Goal: Navigation & Orientation: Find specific page/section

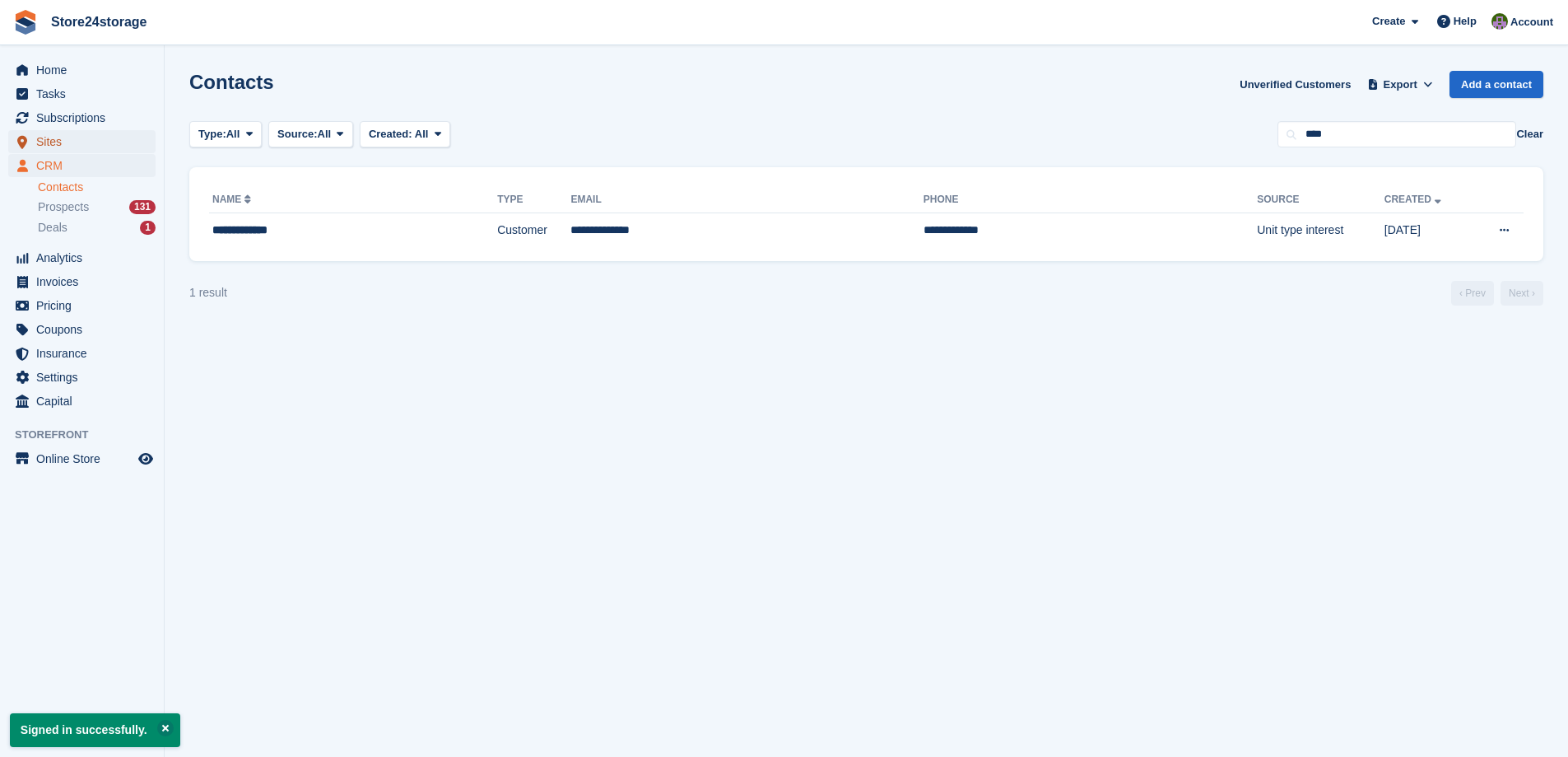
click at [81, 144] on span "Sites" at bounding box center [85, 141] width 99 height 23
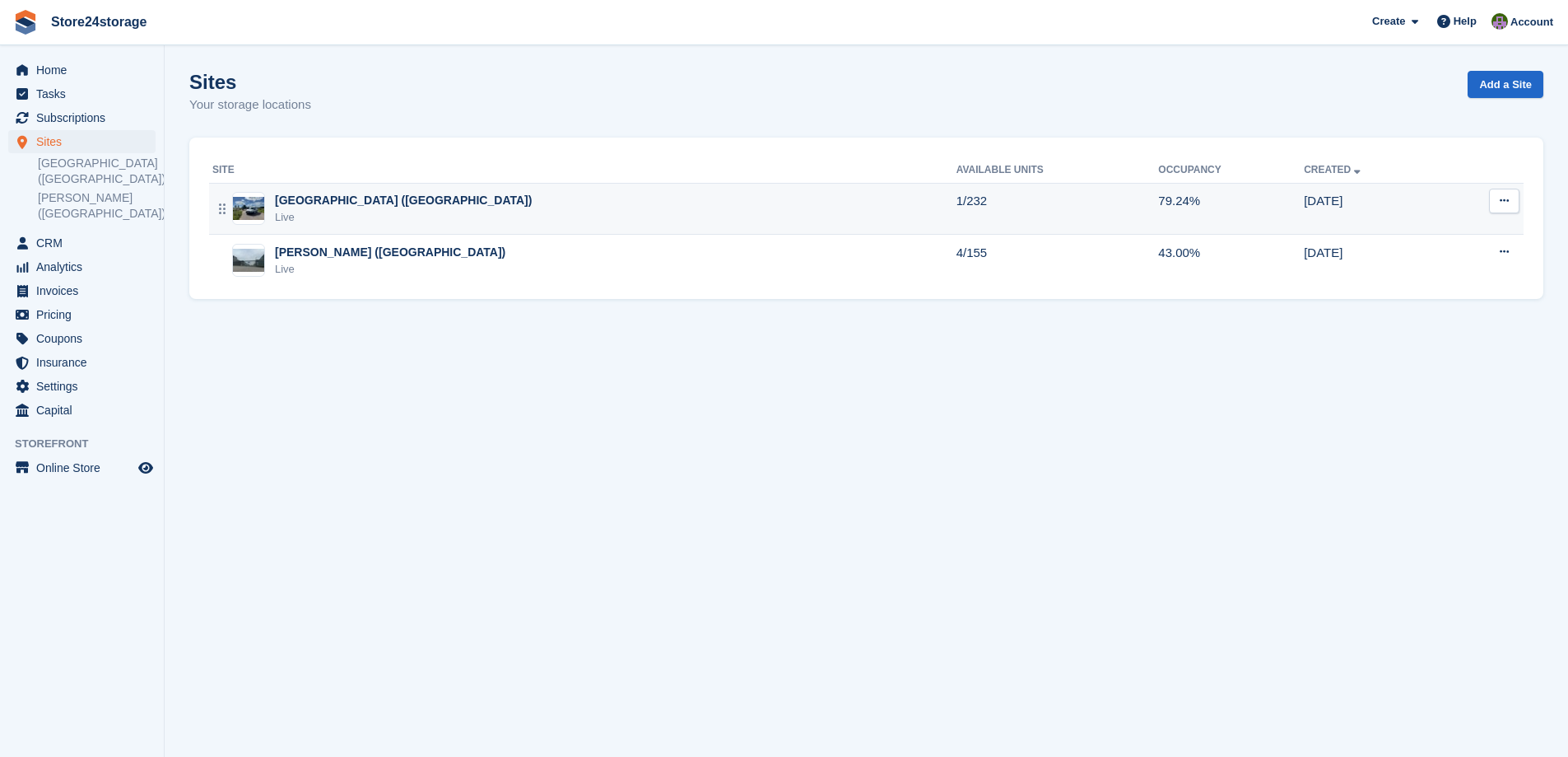
click at [631, 215] on div "Manston Airport (Kent) Live" at bounding box center [584, 208] width 744 height 34
